Goal: Information Seeking & Learning: Learn about a topic

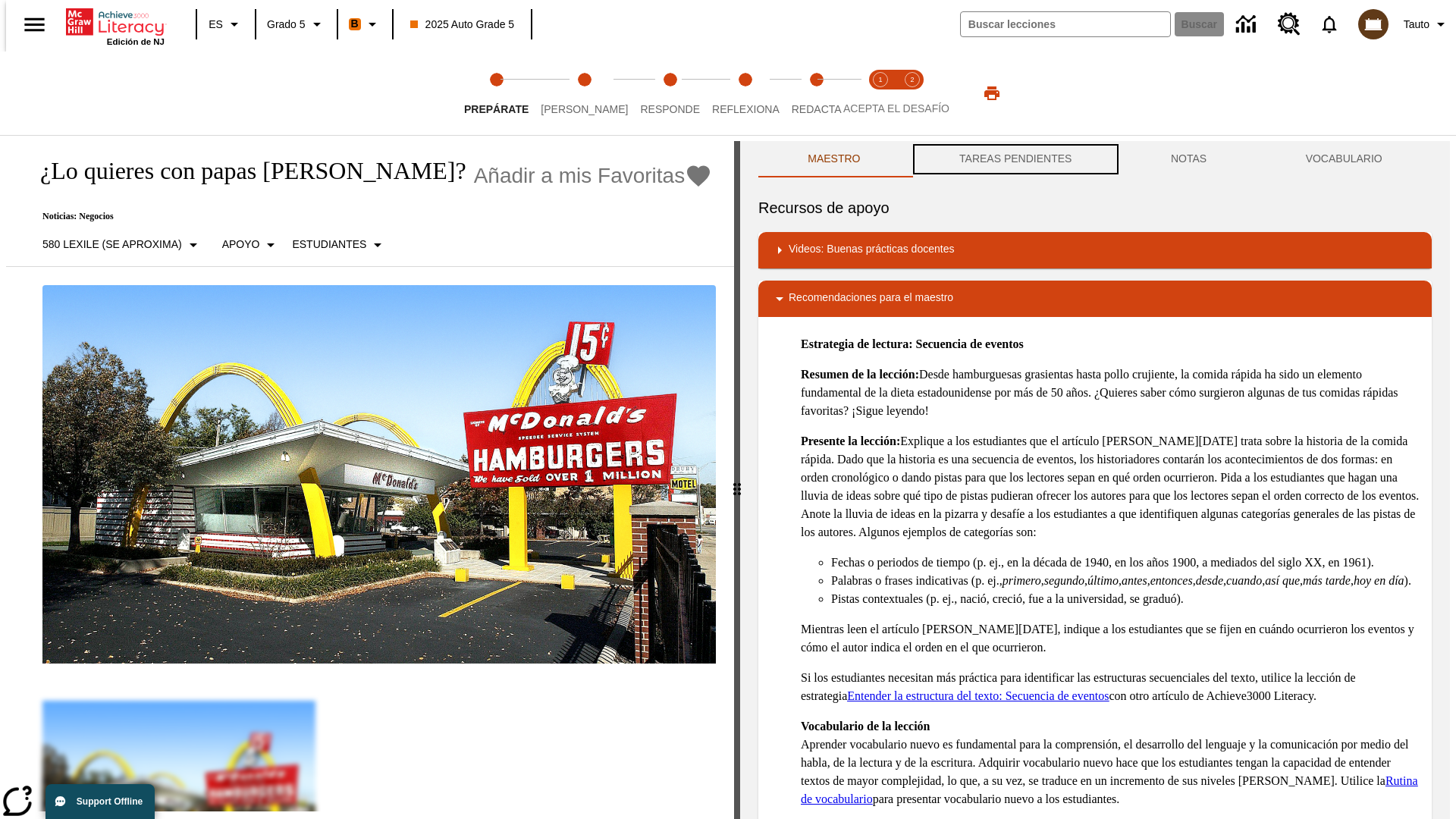
click at [1014, 160] on button "TAREAS PENDIENTES" at bounding box center [1015, 159] width 212 height 36
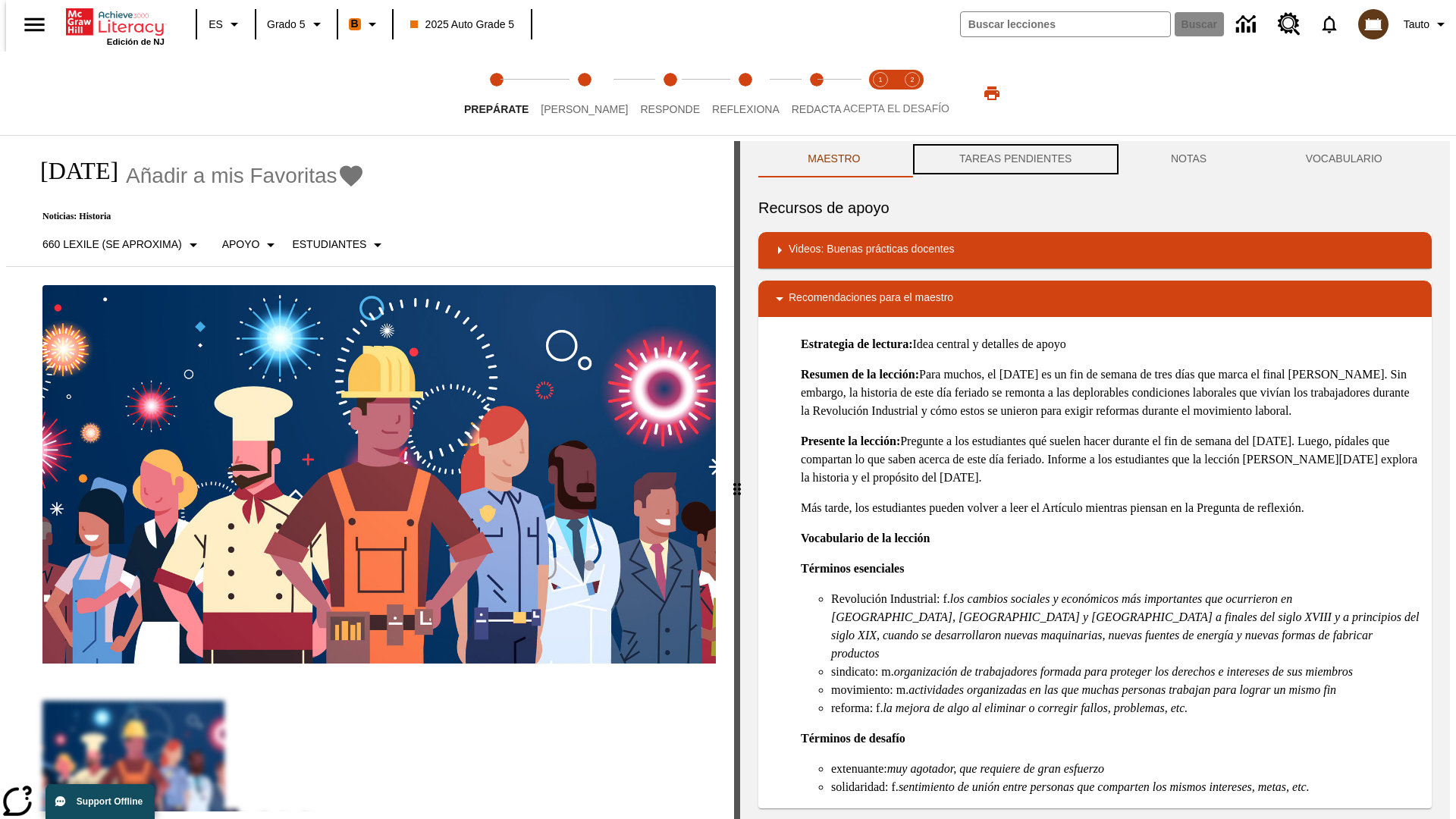
click at [1014, 160] on button "TAREAS PENDIENTES" at bounding box center [1015, 159] width 212 height 36
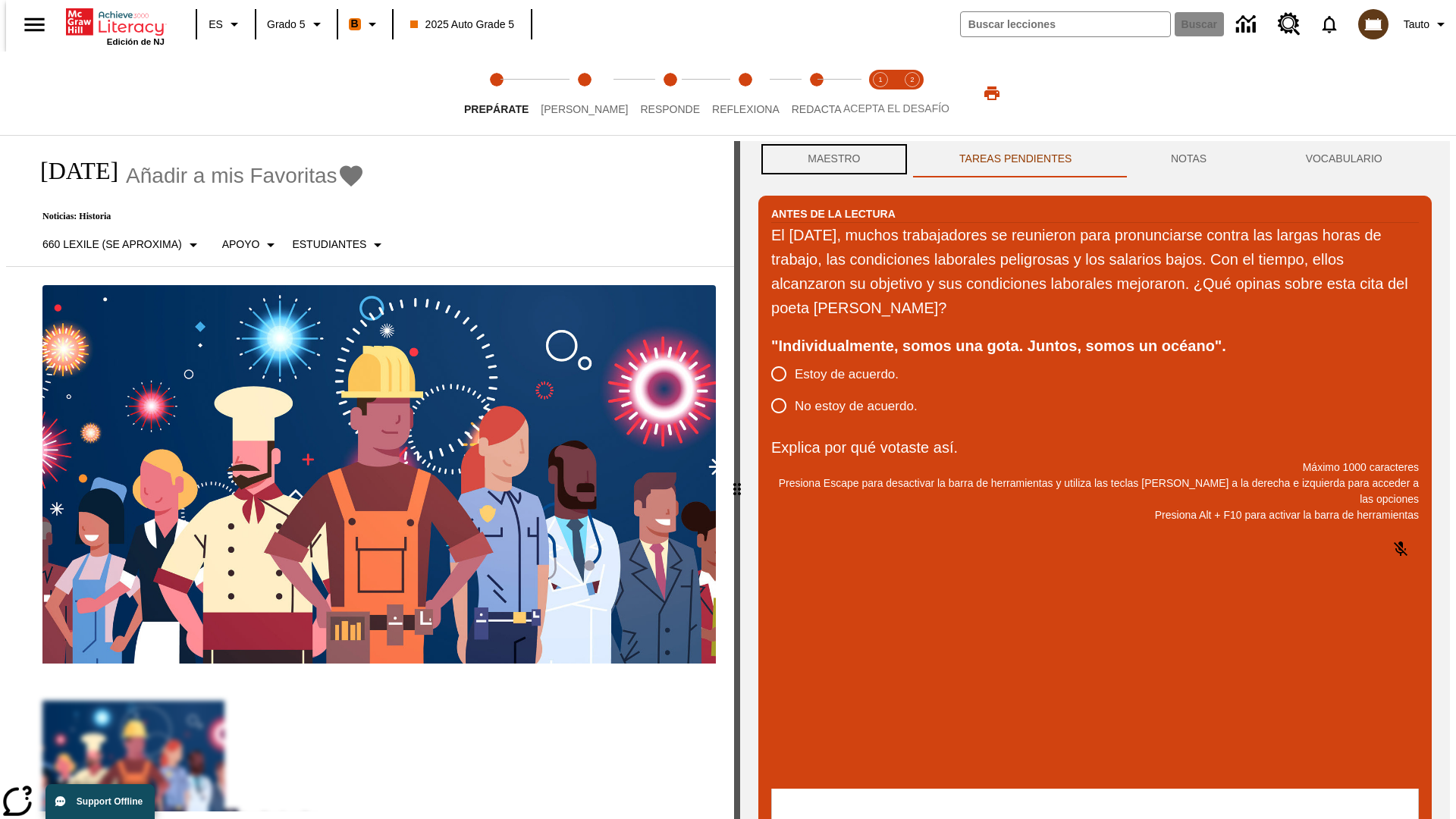
scroll to position [1, 0]
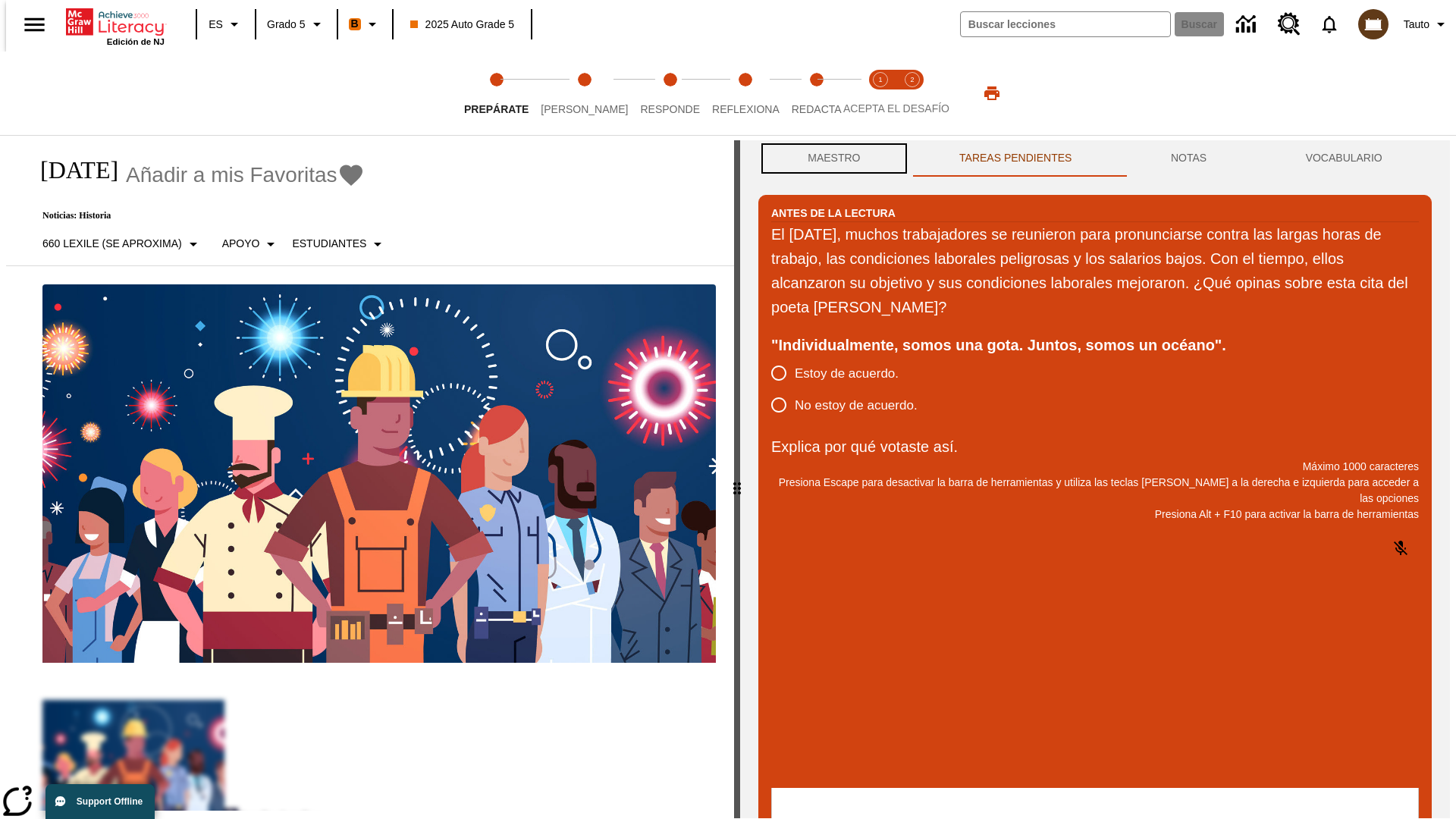
click at [830, 160] on button "Maestro" at bounding box center [834, 158] width 152 height 36
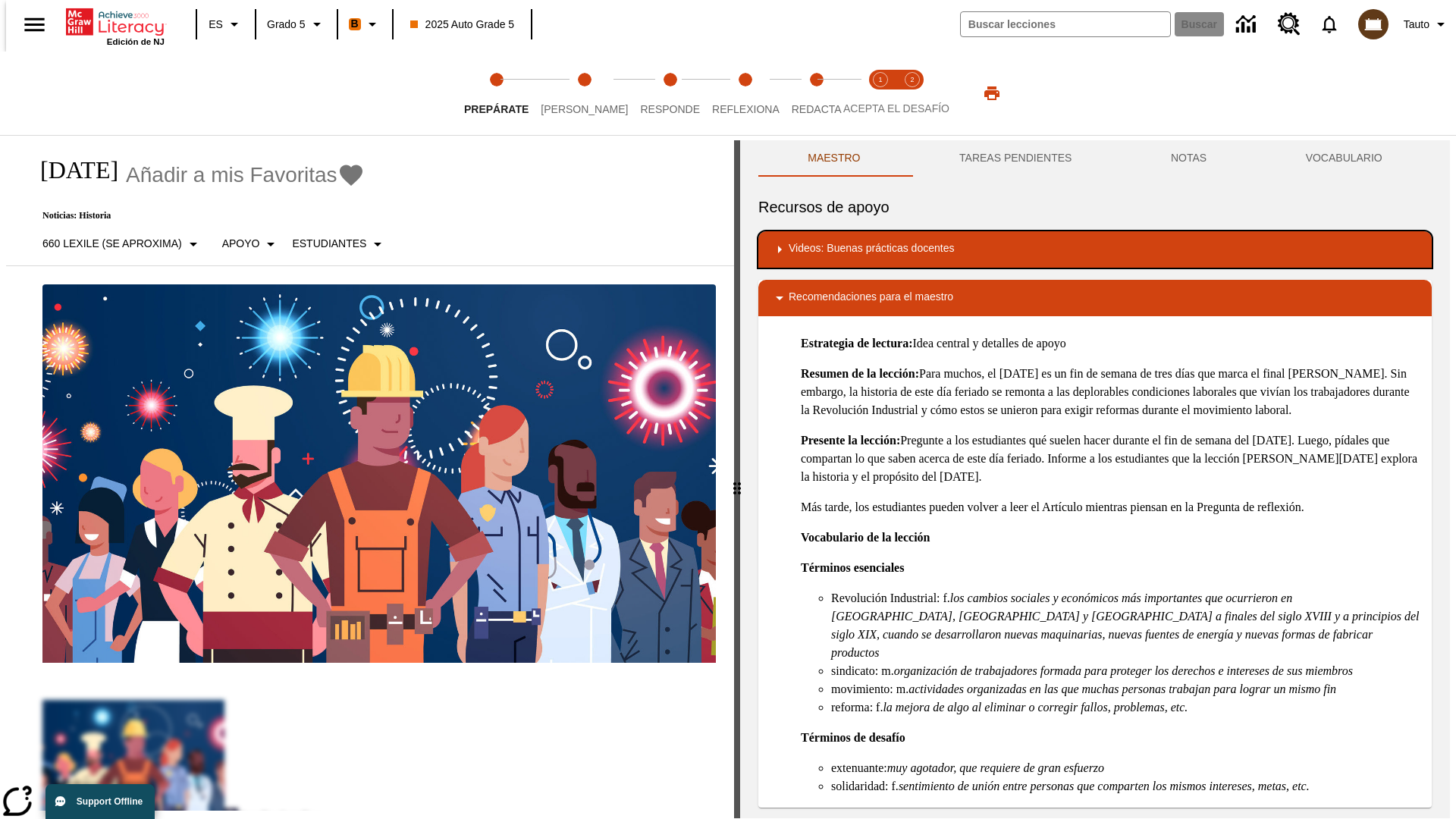
click at [1095, 249] on div "Videos: Buenas prácticas docentes" at bounding box center [1095, 249] width 650 height 18
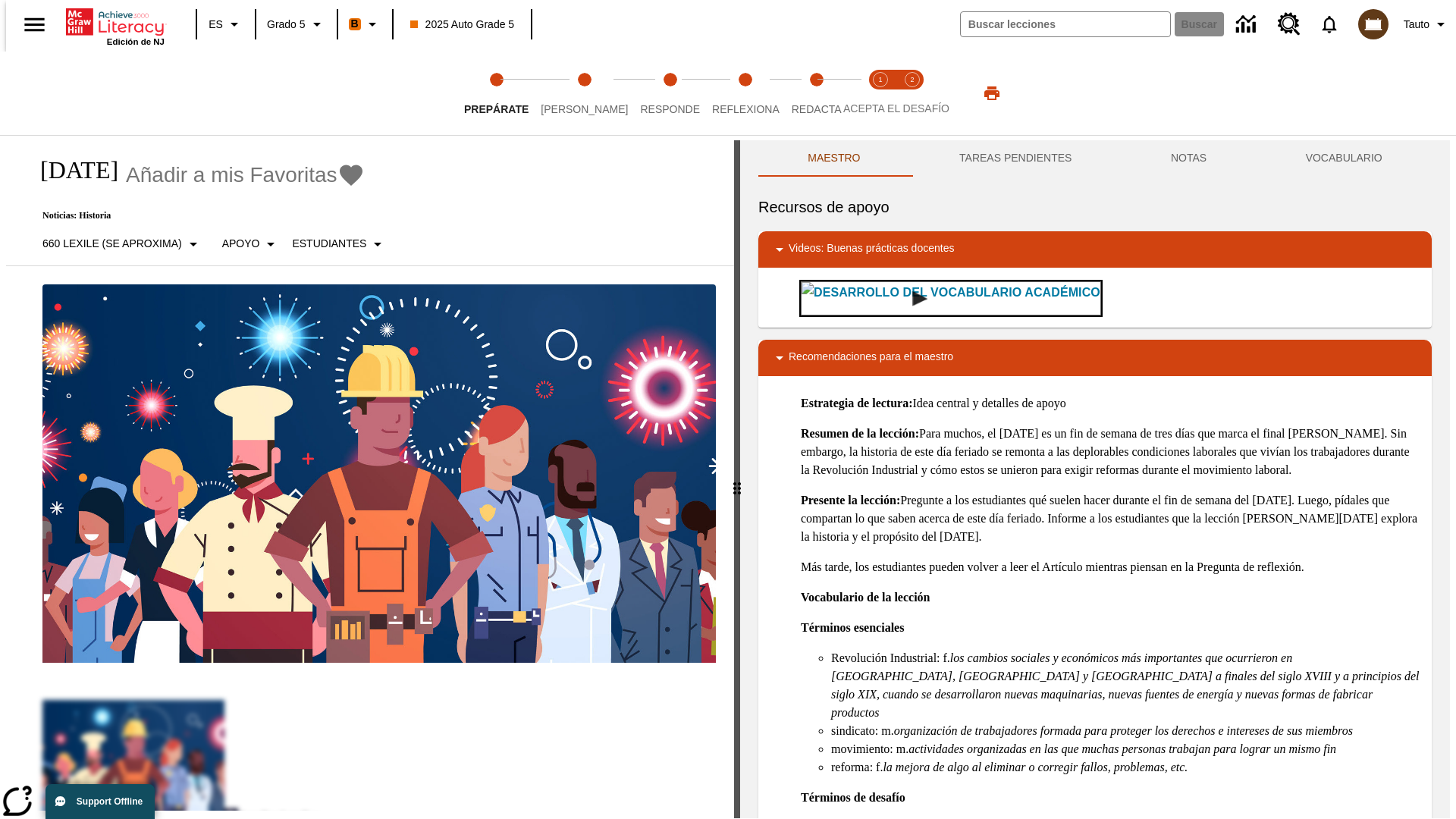
click at [912, 298] on img "Desarrollo del vocabulario académico" at bounding box center [919, 298] width 15 height 15
click at [572, 94] on span "Lee" at bounding box center [585, 103] width 87 height 28
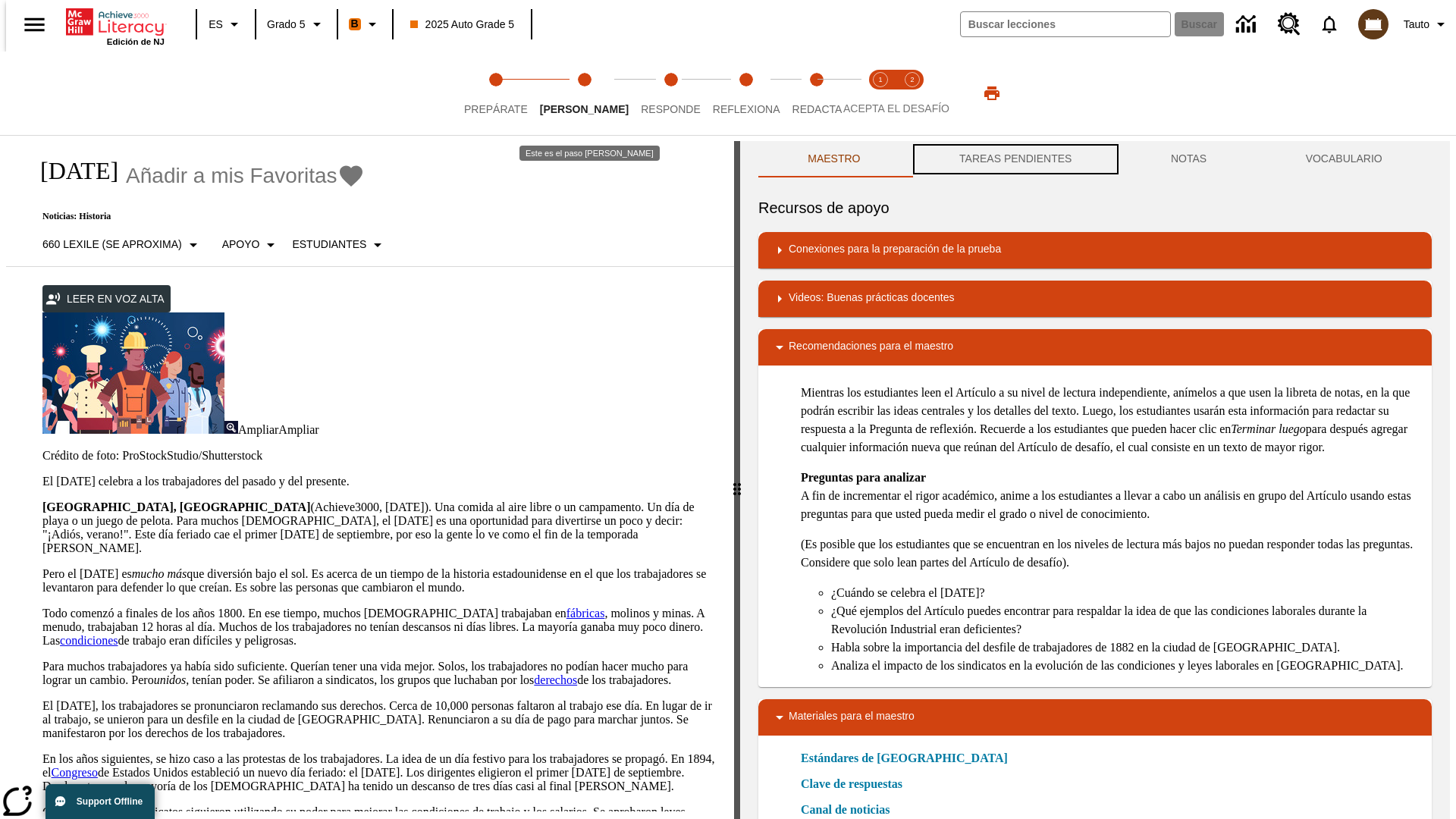
scroll to position [1, 0]
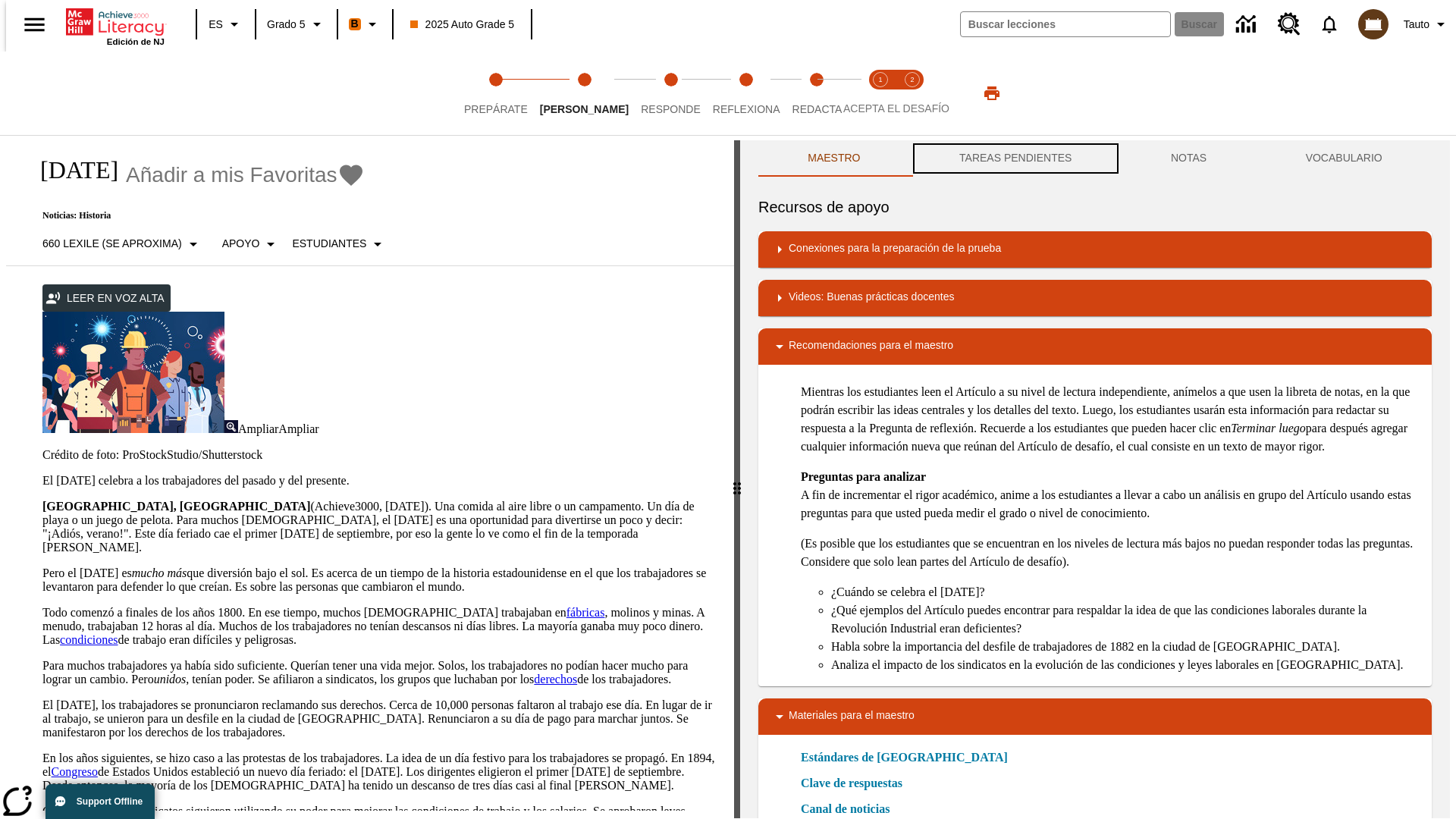
click at [1014, 160] on button "TAREAS PENDIENTES" at bounding box center [1015, 158] width 212 height 36
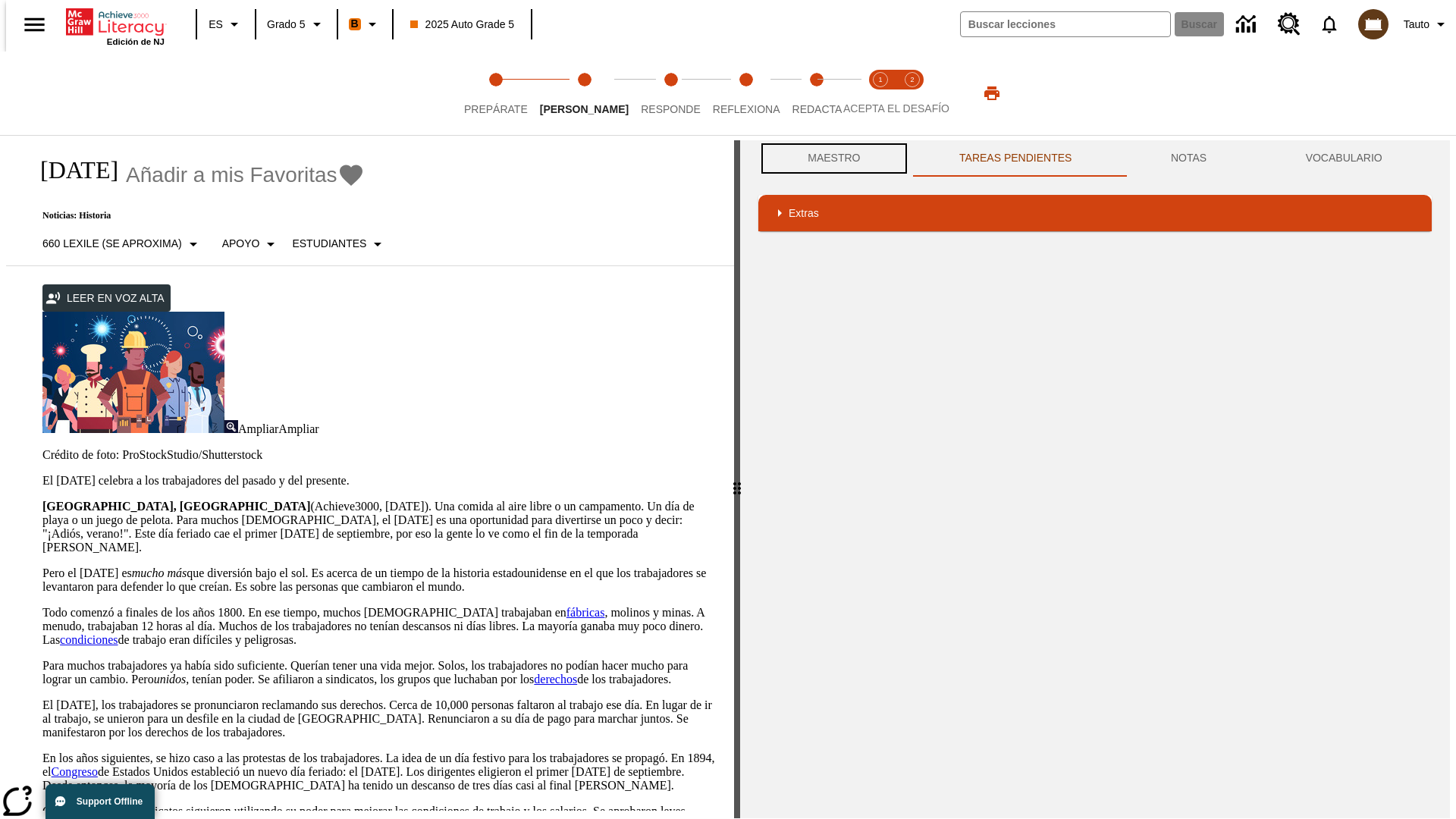
click at [830, 159] on button "Maestro" at bounding box center [834, 158] width 152 height 36
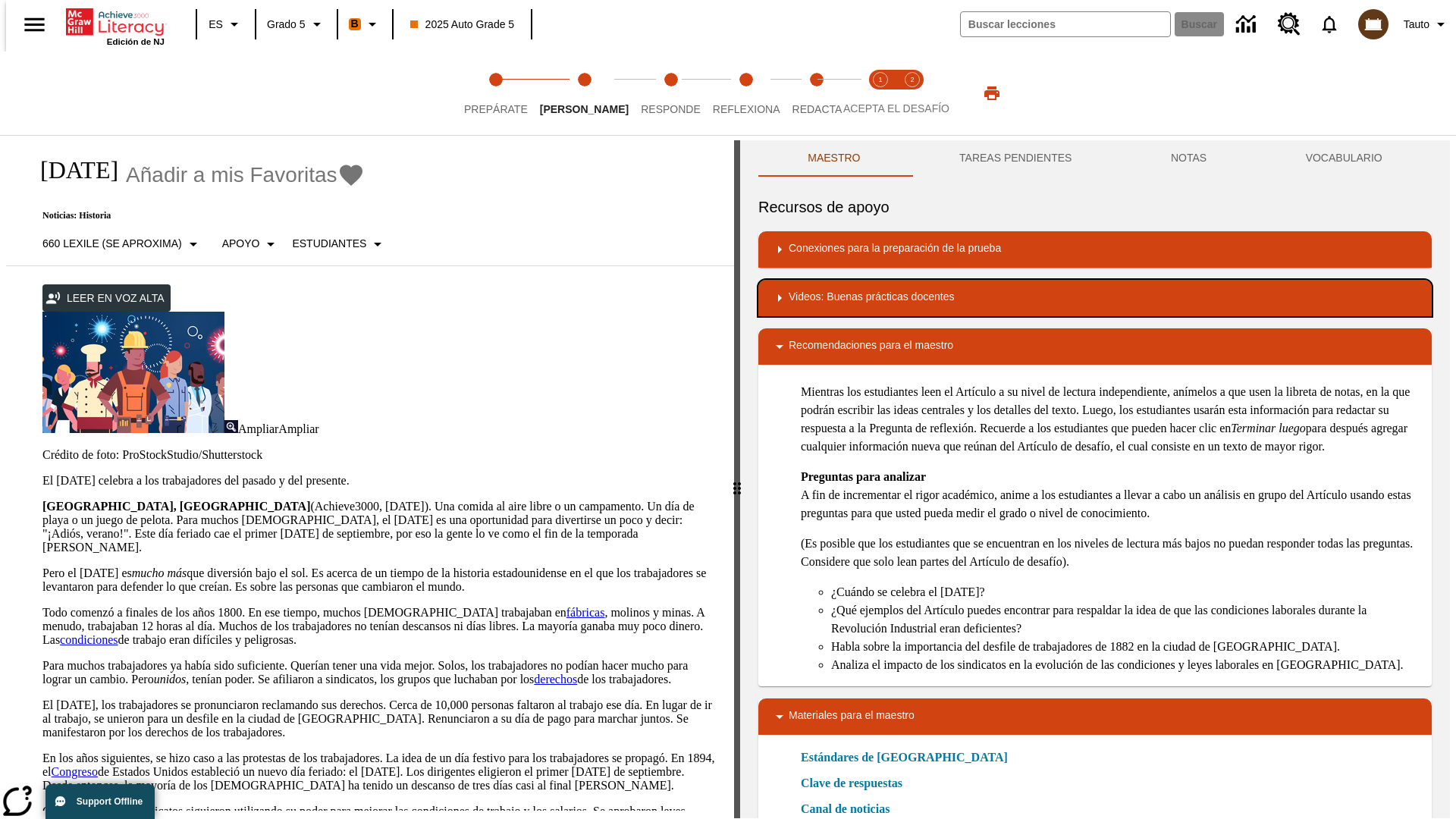
click at [1095, 298] on div "Videos: Buenas prácticas docentes" at bounding box center [1095, 298] width 650 height 18
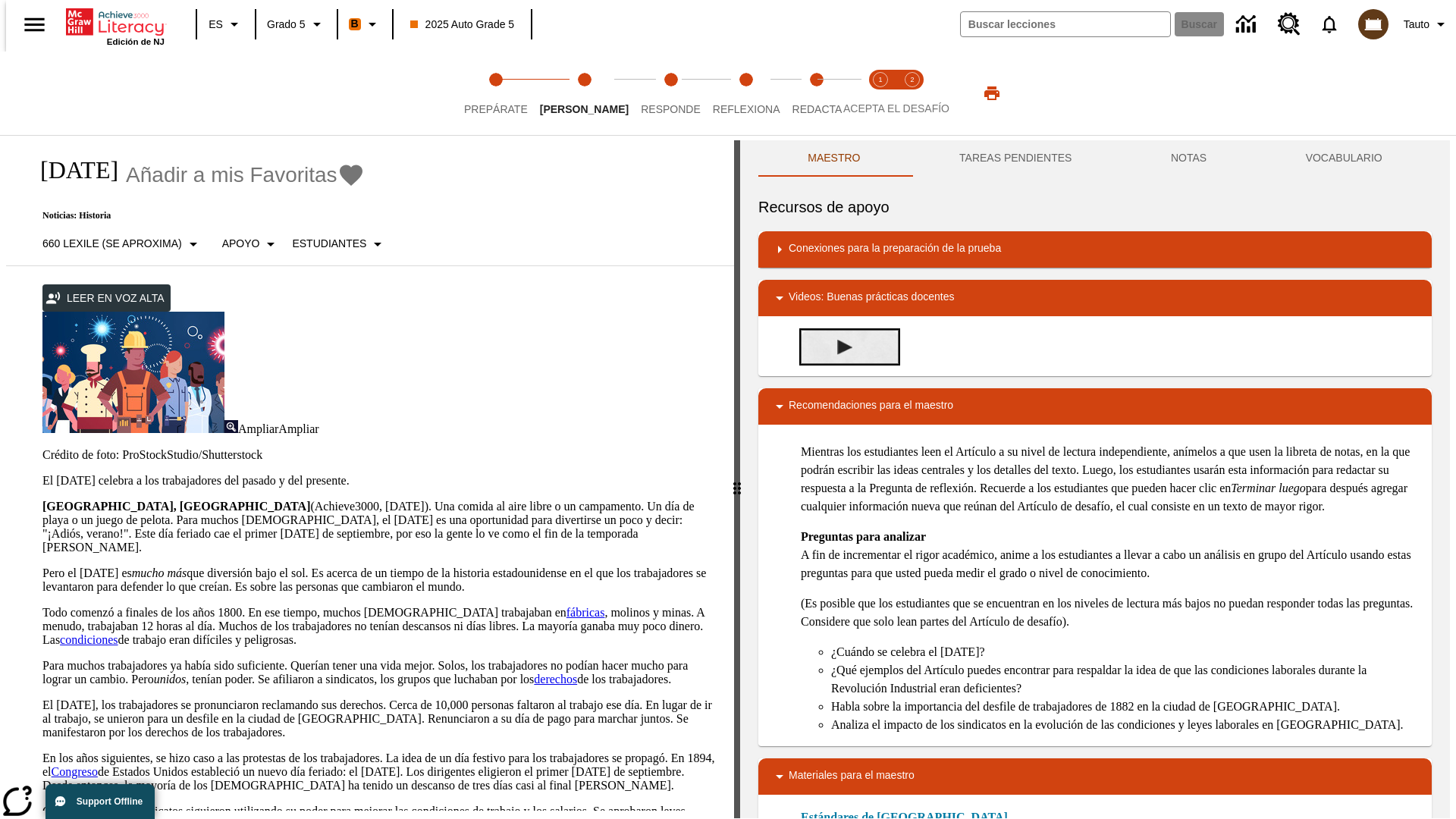
click at [839, 347] on img "Summarization" at bounding box center [844, 347] width 15 height 15
click at [880, 94] on span "Acepta el desafío lee step 1 of 2" at bounding box center [880, 103] width 20 height 28
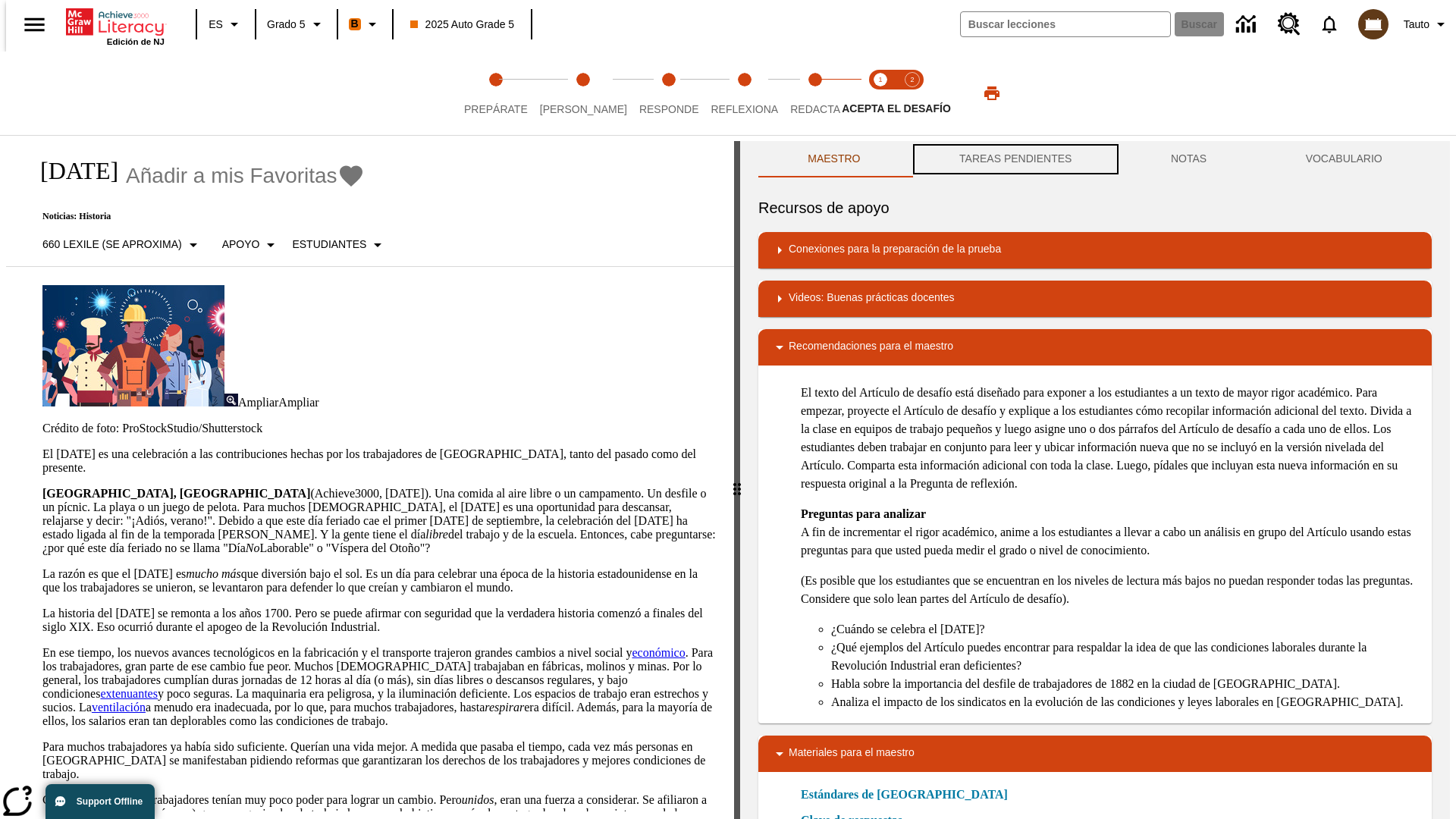
scroll to position [1, 0]
